Goal: Task Accomplishment & Management: Use online tool/utility

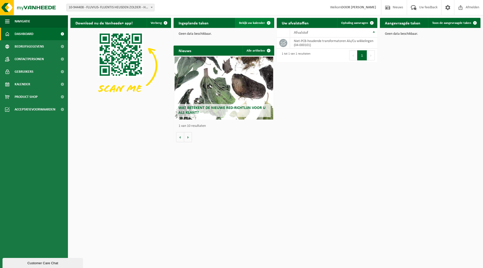
click at [264, 24] on span at bounding box center [269, 23] width 10 height 10
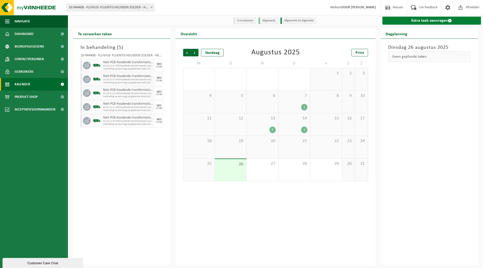
click at [428, 22] on link "Extra taak aanvragen" at bounding box center [431, 21] width 99 height 8
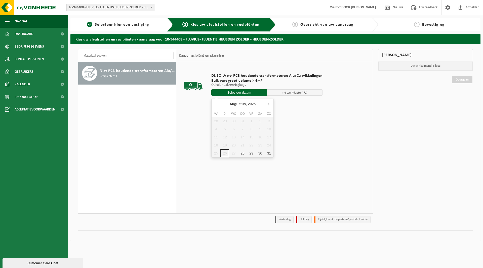
click at [233, 92] on input "text" at bounding box center [239, 92] width 56 height 6
click at [241, 152] on div "28" at bounding box center [242, 153] width 9 height 8
type input "Van 2025-08-28"
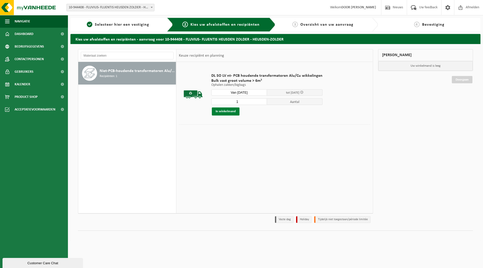
click at [226, 111] on button "In winkelmand" at bounding box center [226, 111] width 28 height 8
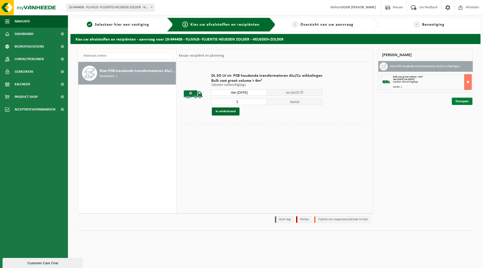
click at [461, 101] on link "Doorgaan" at bounding box center [462, 101] width 21 height 7
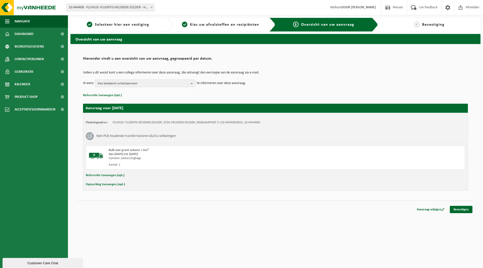
click at [105, 177] on button "Referentie toevoegen (opt.)" at bounding box center [105, 175] width 39 height 7
click at [124, 176] on input "text" at bounding box center [285, 176] width 350 height 8
type input "613169; 400kVA; 821342; REEDS IN PULLE"
click at [456, 212] on link "Bevestigen" at bounding box center [461, 210] width 23 height 7
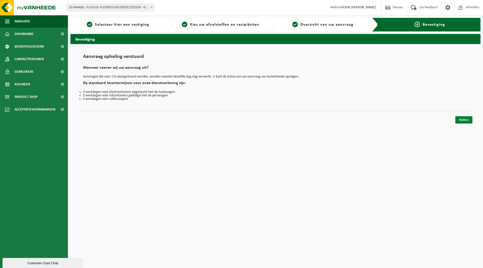
click at [467, 120] on link "Sluiten" at bounding box center [463, 119] width 17 height 7
